Goal: Obtain resource: Download file/media

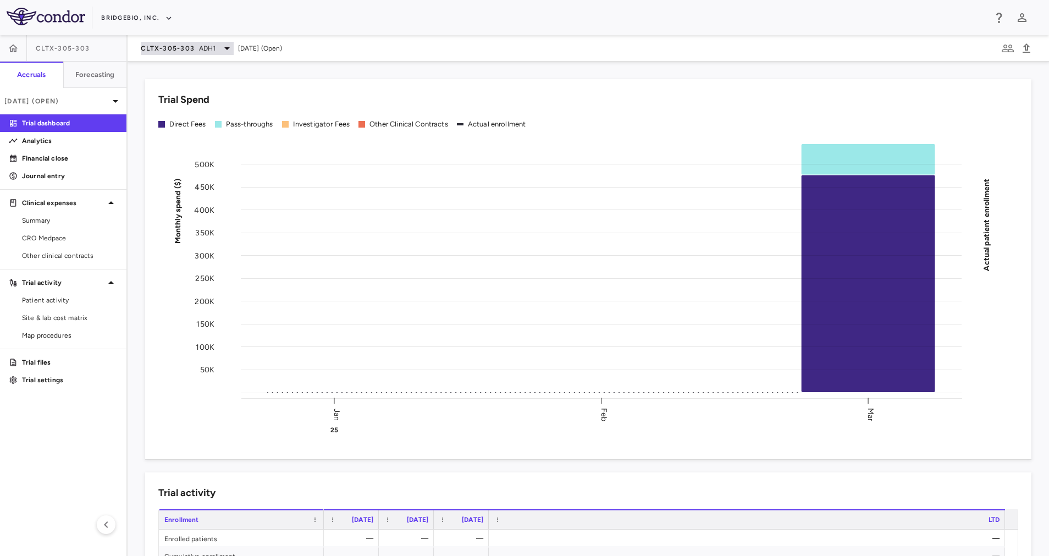
click at [215, 49] on div "CLTX-305-303 ADH1" at bounding box center [187, 48] width 93 height 13
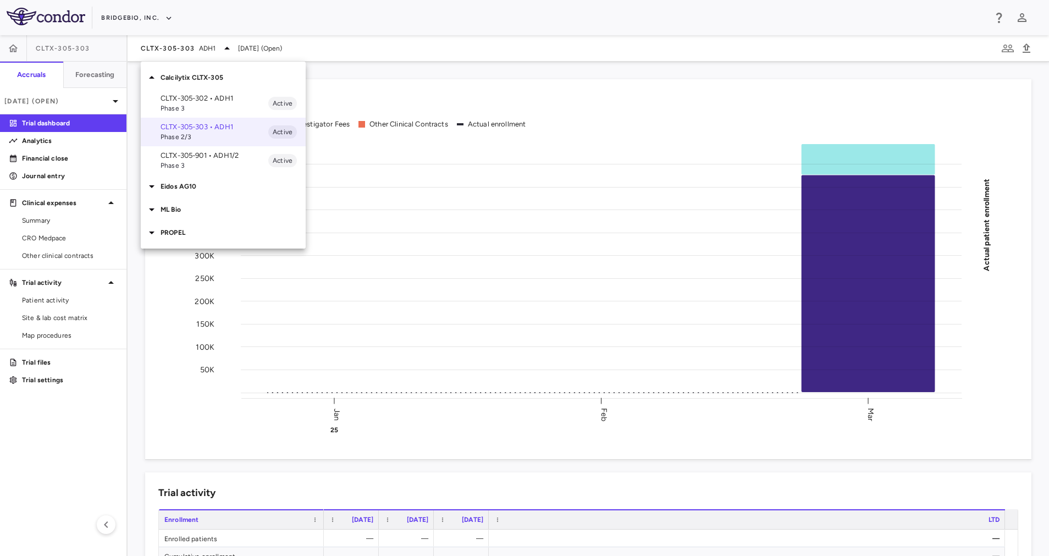
click at [214, 159] on p "CLTX-305-901 • ADH1/2" at bounding box center [215, 156] width 108 height 10
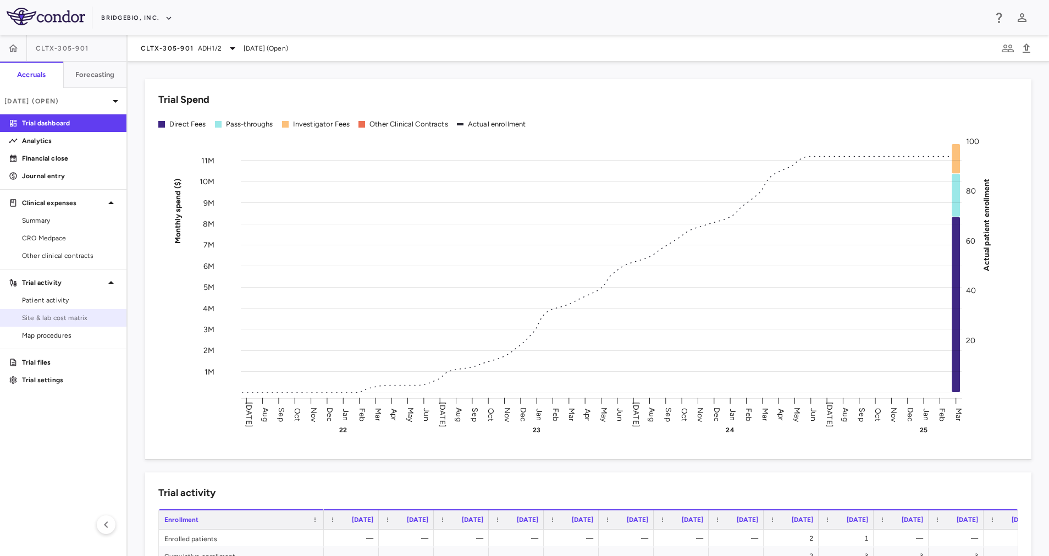
click at [97, 317] on span "Site & lab cost matrix" at bounding box center [70, 318] width 96 height 10
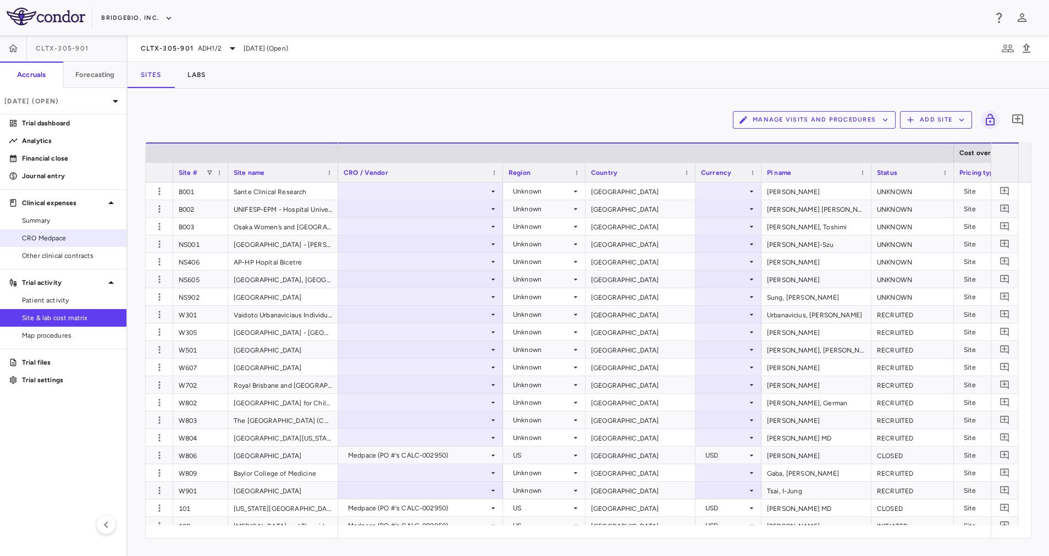
drag, startPoint x: 56, startPoint y: 242, endPoint x: 63, endPoint y: 241, distance: 7.3
click at [56, 242] on span "CRO Medpace" at bounding box center [70, 238] width 96 height 10
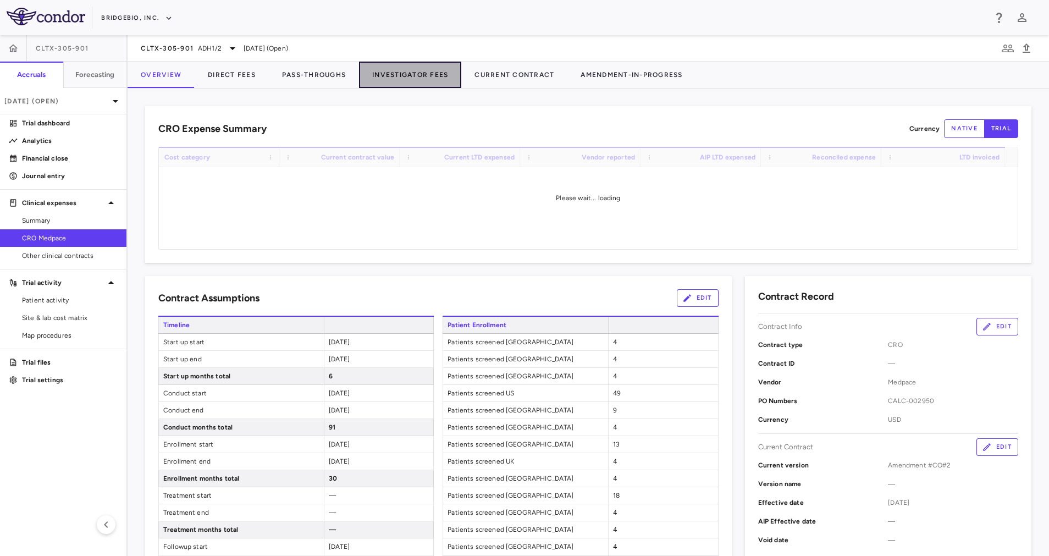
click at [403, 78] on button "Investigator Fees" at bounding box center [410, 75] width 102 height 26
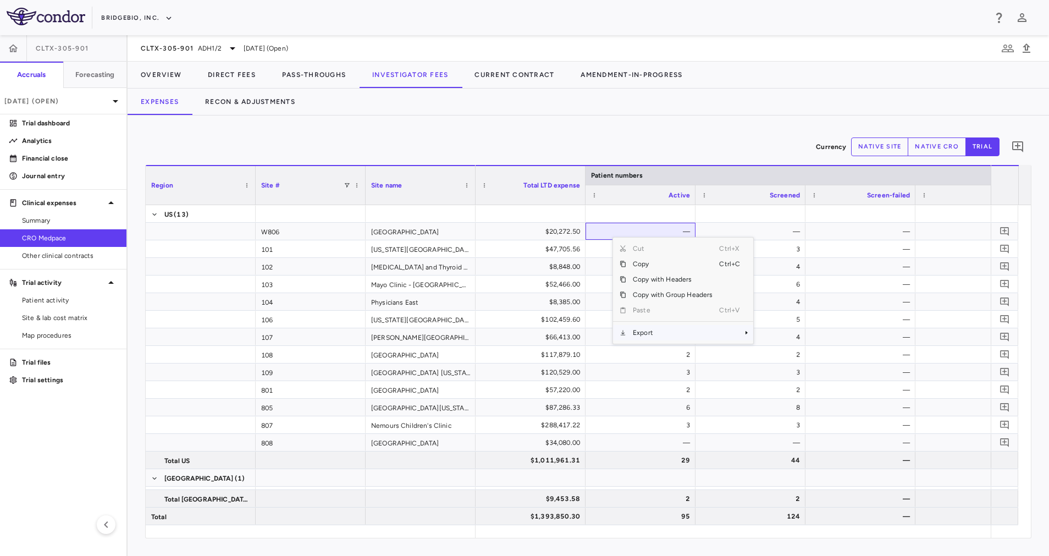
click at [670, 329] on span "Export" at bounding box center [672, 332] width 93 height 15
click at [797, 354] on span "Excel Export" at bounding box center [790, 351] width 52 height 15
drag, startPoint x: 506, startPoint y: 123, endPoint x: 335, endPoint y: 120, distance: 170.5
click at [506, 123] on div "Currency native site native cro trial 0 Region Drag here to set column labels R…" at bounding box center [589, 335] width 922 height 440
click at [883, 147] on button "native site" at bounding box center [880, 146] width 58 height 19
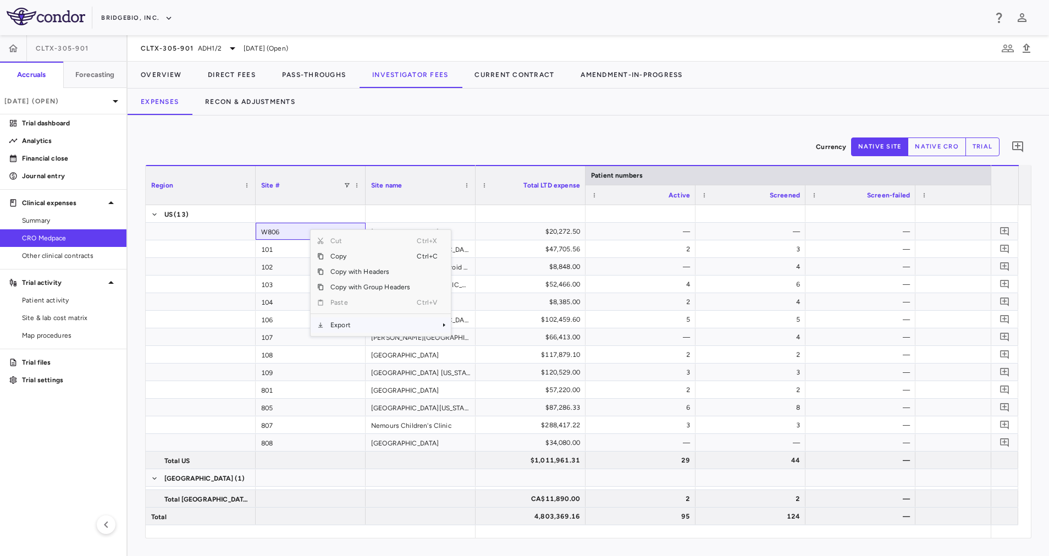
click at [350, 320] on span "Export" at bounding box center [370, 324] width 93 height 15
click at [474, 347] on span "Excel Export" at bounding box center [488, 344] width 52 height 15
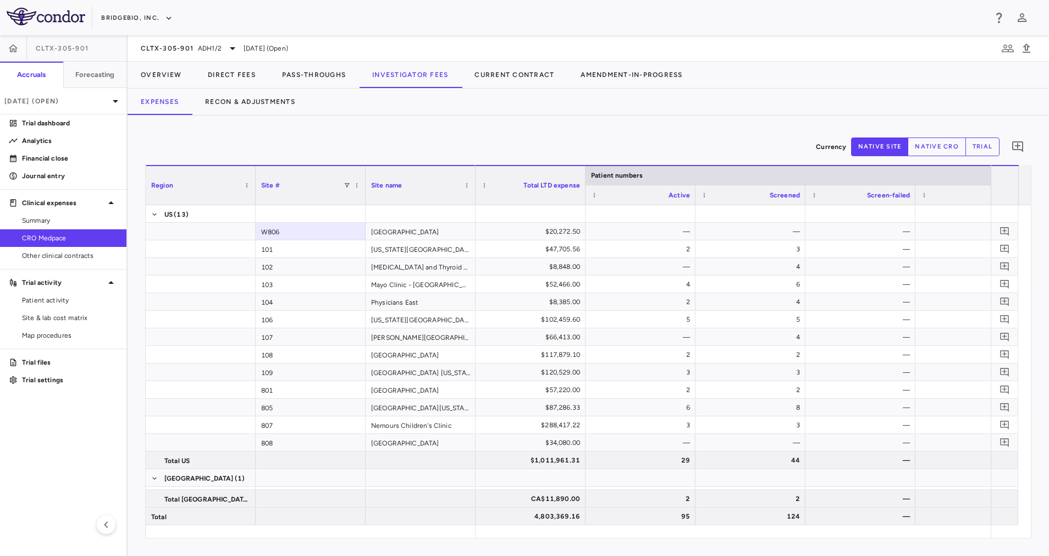
click at [215, 148] on div "Currency native site native cro trial 0" at bounding box center [588, 146] width 886 height 27
click at [56, 147] on link "Analytics" at bounding box center [63, 141] width 126 height 16
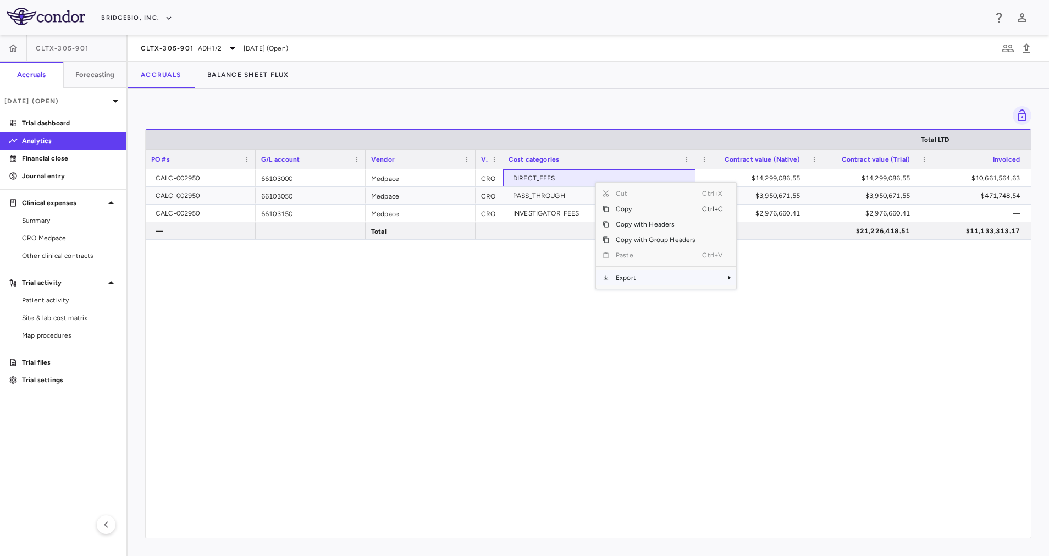
click at [665, 282] on span "Export" at bounding box center [655, 277] width 93 height 15
click at [762, 301] on span "Excel Export" at bounding box center [773, 296] width 52 height 15
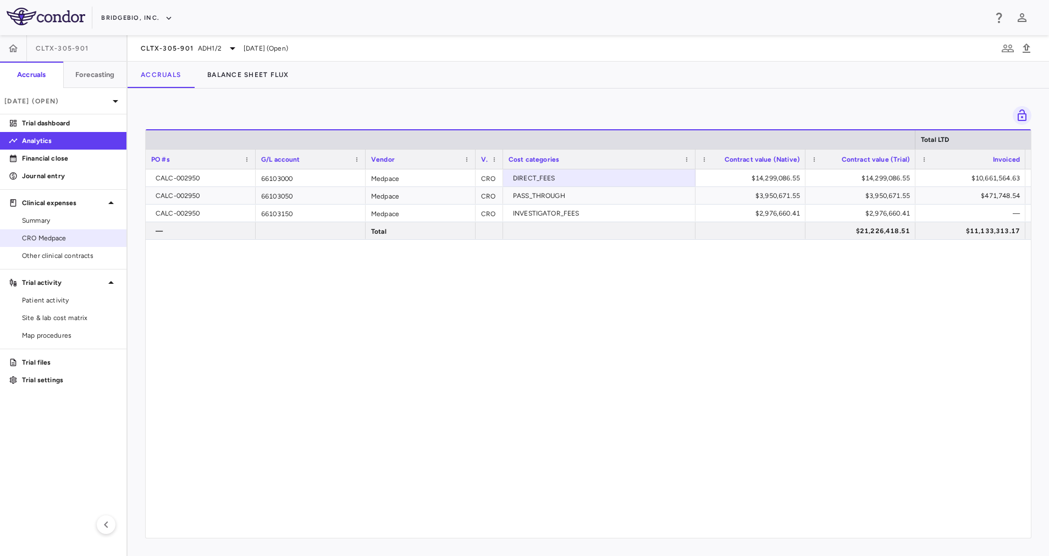
drag, startPoint x: 47, startPoint y: 236, endPoint x: 58, endPoint y: 235, distance: 10.5
click at [47, 236] on span "CRO Medpace" at bounding box center [70, 238] width 96 height 10
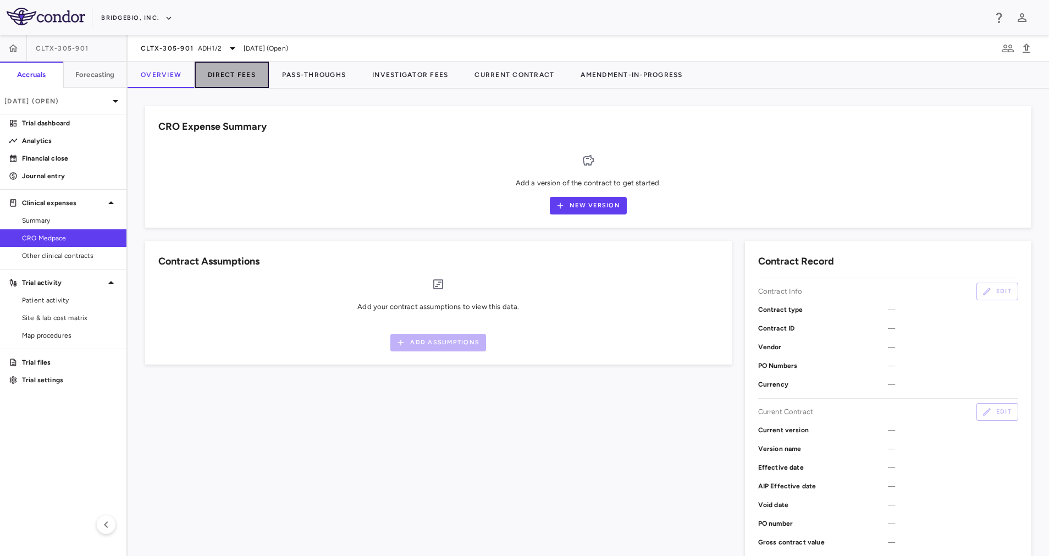
click at [230, 79] on button "Direct Fees" at bounding box center [232, 75] width 74 height 26
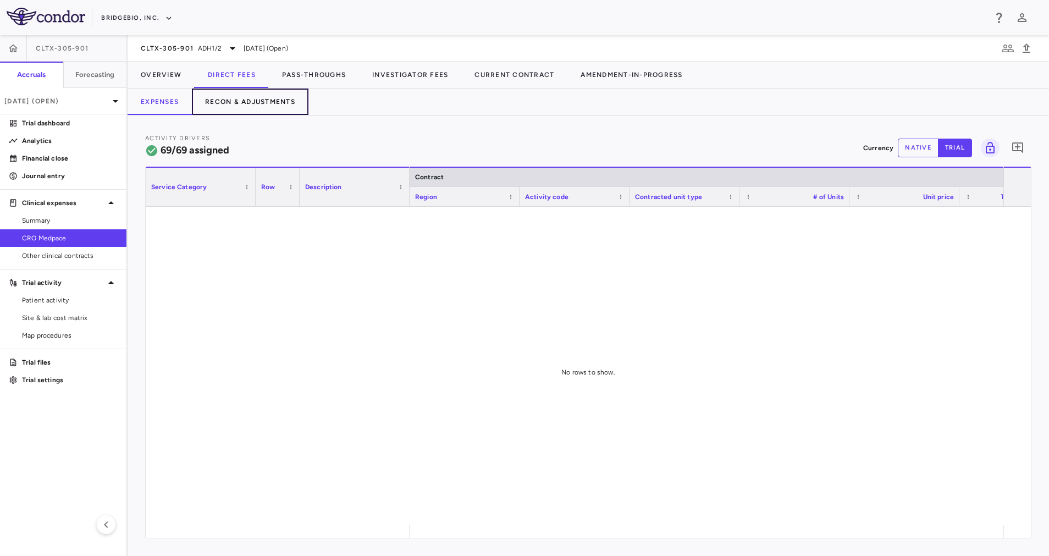
click at [260, 109] on button "Recon & Adjustments" at bounding box center [250, 102] width 117 height 26
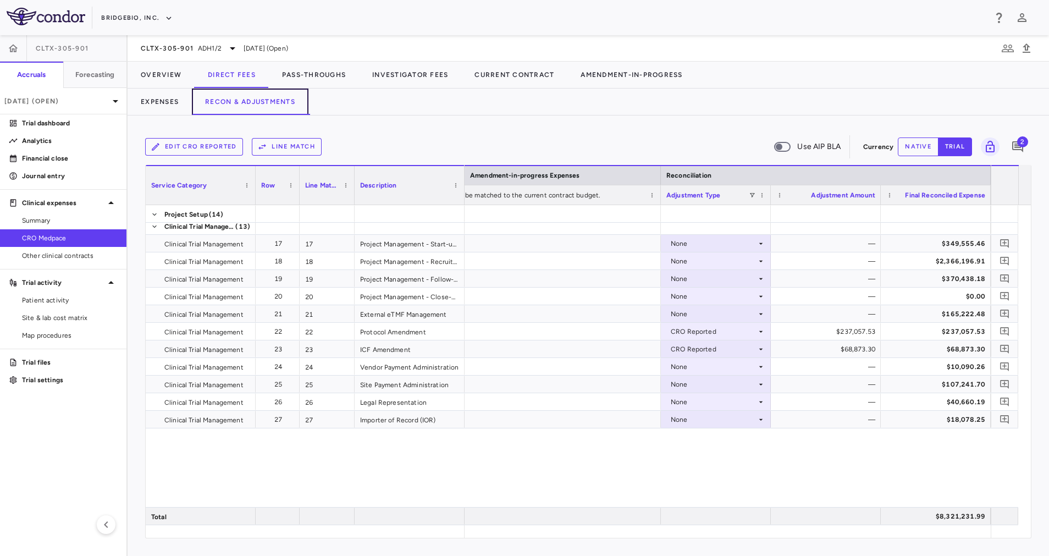
scroll to position [24, 0]
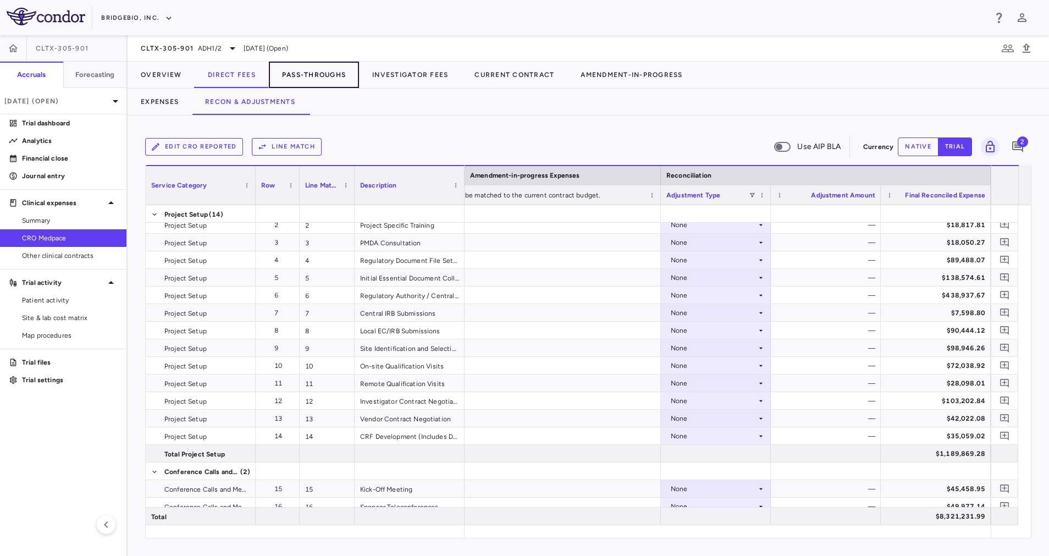
click at [325, 79] on button "Pass-Throughs" at bounding box center [314, 75] width 90 height 26
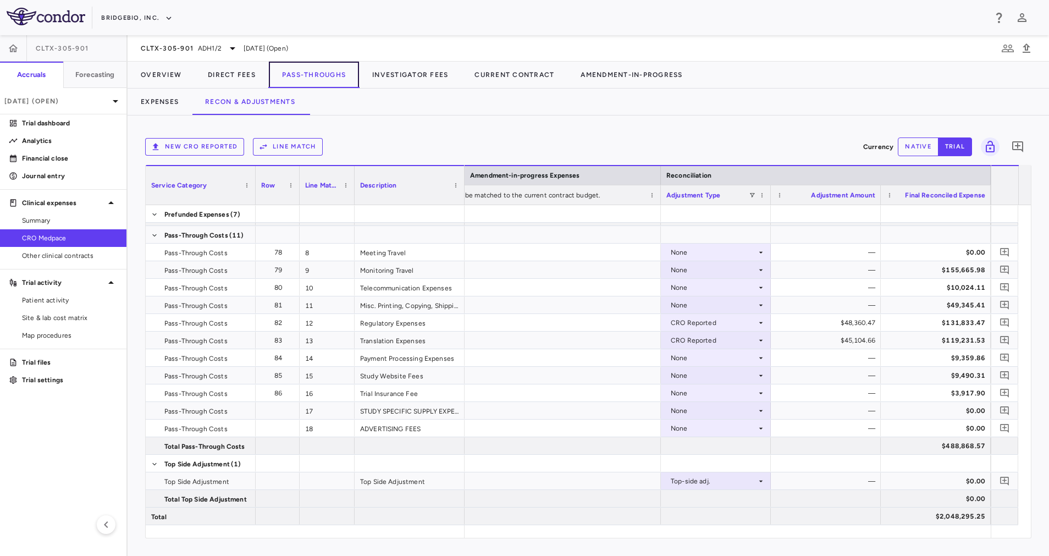
scroll to position [133, 0]
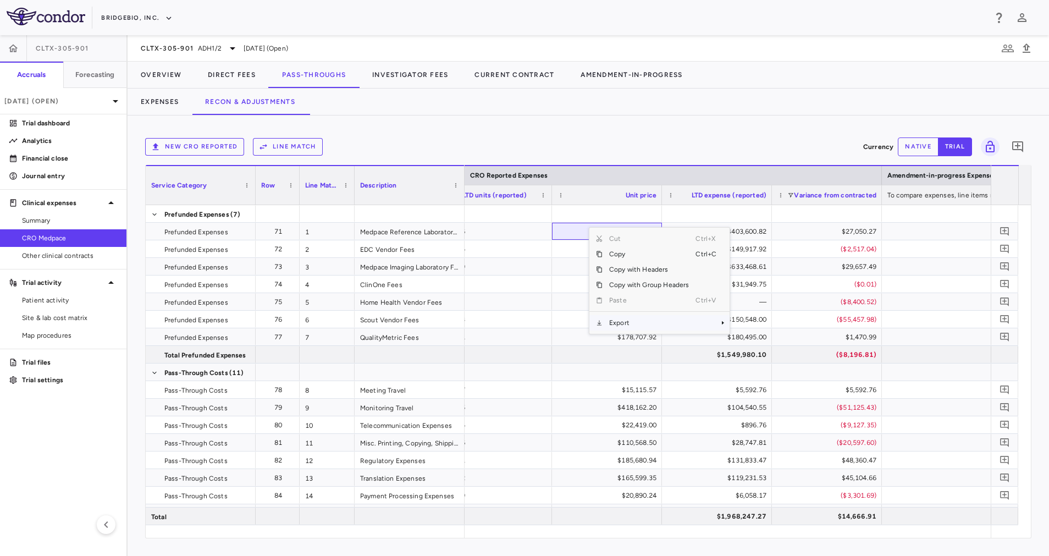
click at [652, 324] on span "Export" at bounding box center [649, 322] width 93 height 15
click at [669, 323] on span "Export" at bounding box center [649, 322] width 93 height 15
click at [776, 345] on span "Excel Export" at bounding box center [767, 341] width 52 height 15
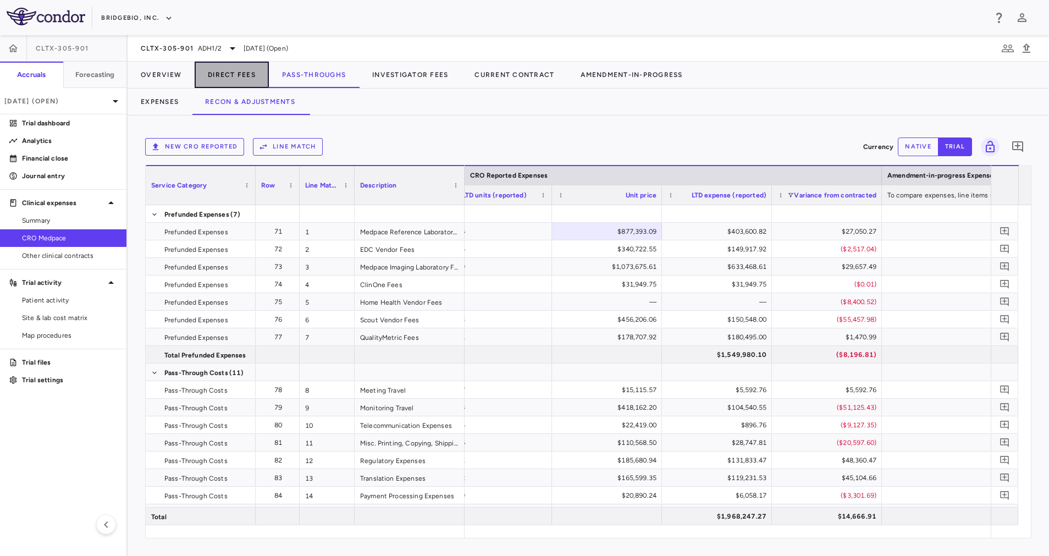
click at [233, 71] on button "Direct Fees" at bounding box center [232, 75] width 74 height 26
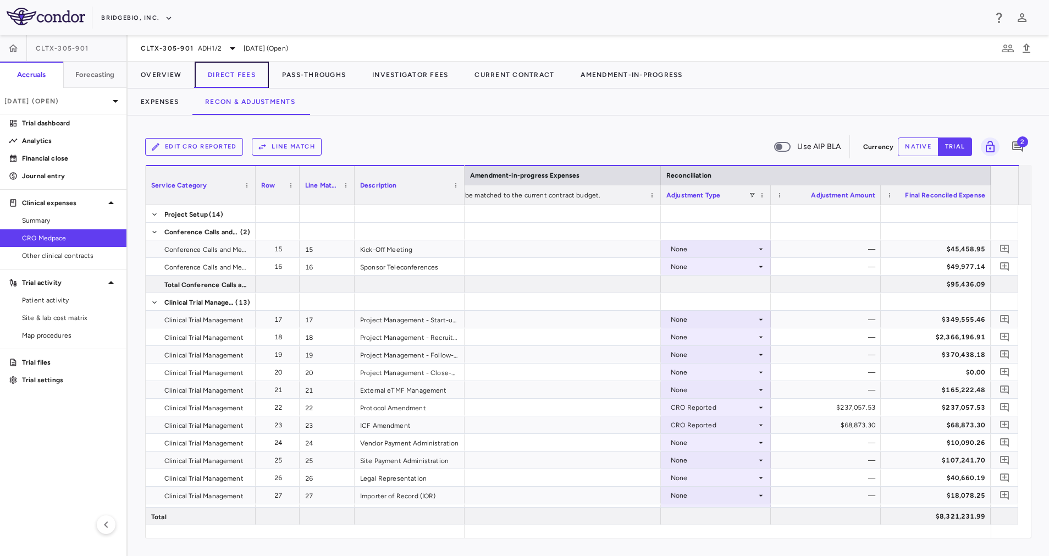
scroll to position [371, 0]
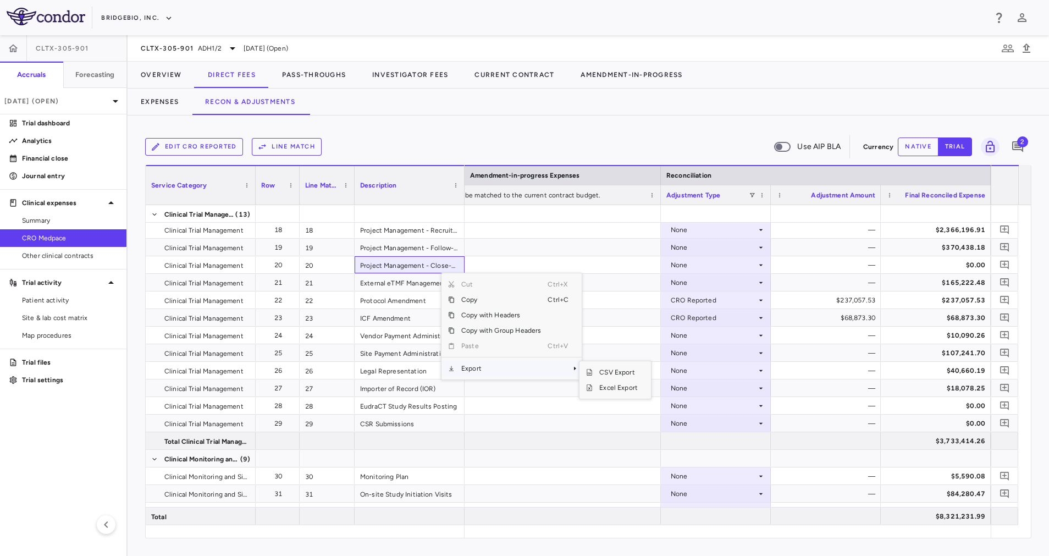
click at [508, 369] on span "Export" at bounding box center [501, 368] width 93 height 15
click at [628, 387] on span "Excel Export" at bounding box center [619, 387] width 52 height 15
